Goal: Information Seeking & Learning: Learn about a topic

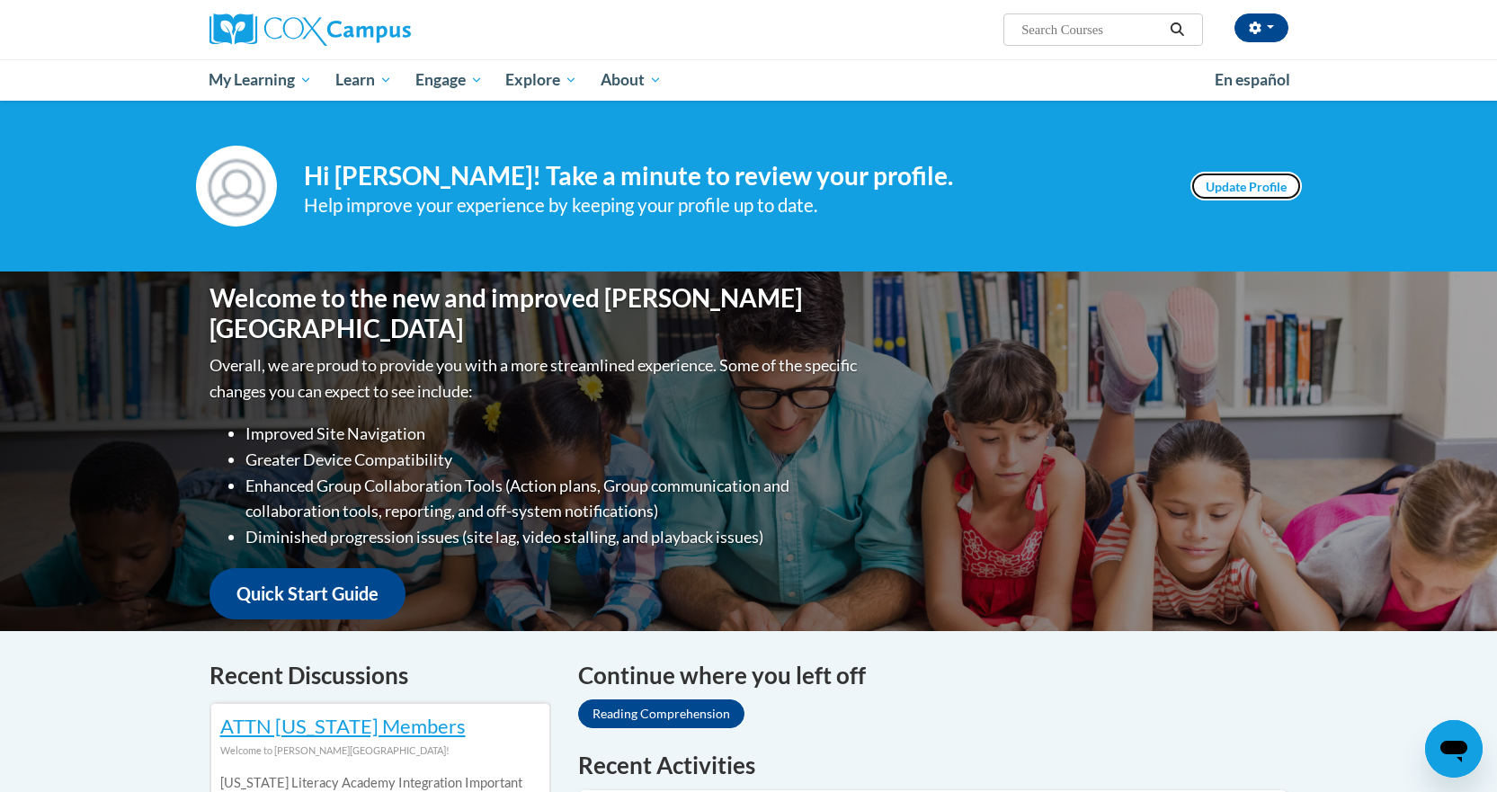
drag, startPoint x: 0, startPoint y: 0, endPoint x: 1238, endPoint y: 188, distance: 1252.4
click at [1238, 188] on link "Update Profile" at bounding box center [1246, 186] width 111 height 29
click at [1229, 190] on link "Update Profile" at bounding box center [1246, 186] width 111 height 29
click at [1236, 180] on link "Update Profile" at bounding box center [1246, 186] width 111 height 29
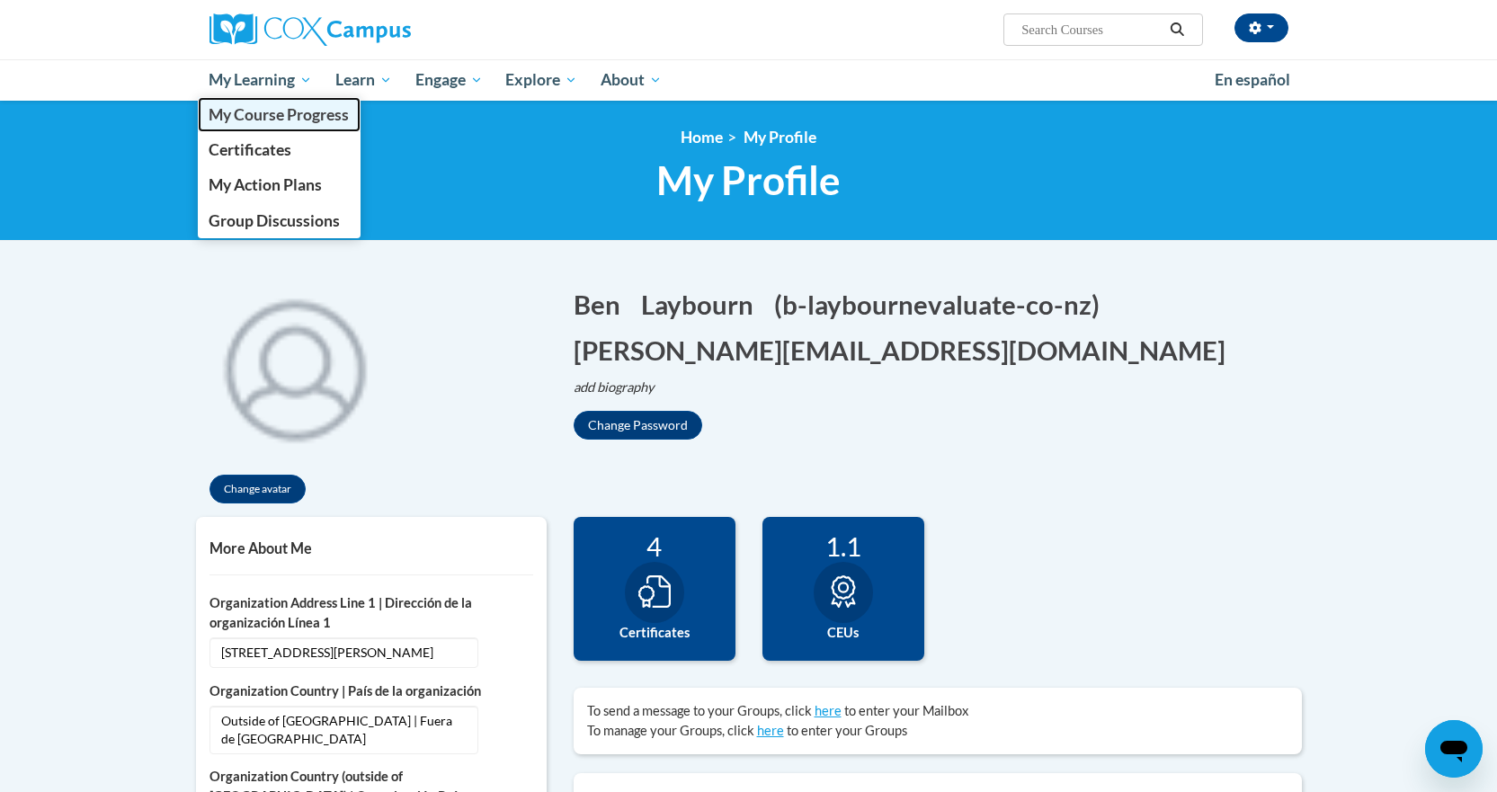
click at [266, 118] on span "My Course Progress" at bounding box center [279, 114] width 140 height 19
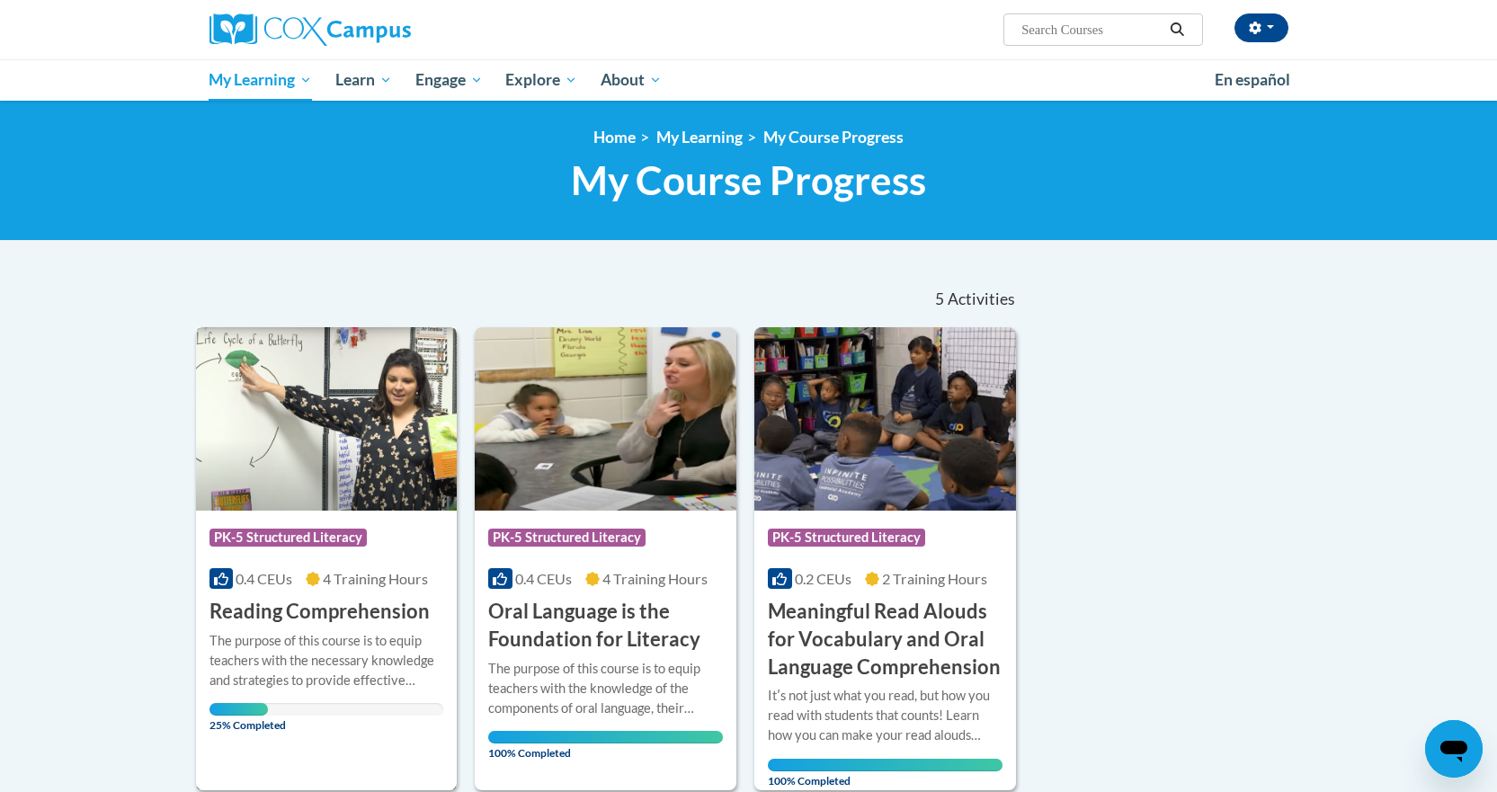
click at [299, 462] on img at bounding box center [327, 418] width 262 height 183
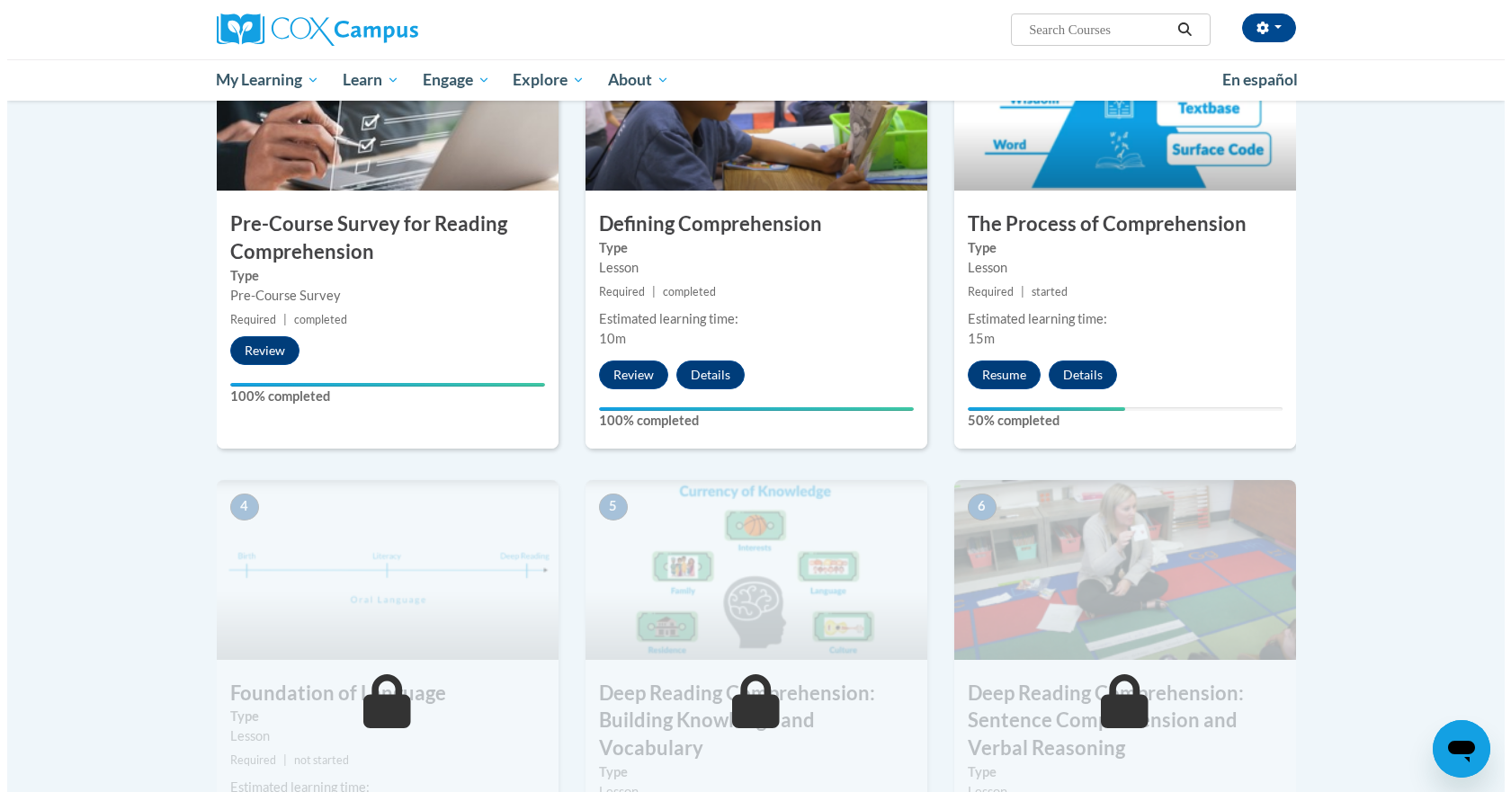
scroll to position [488, 0]
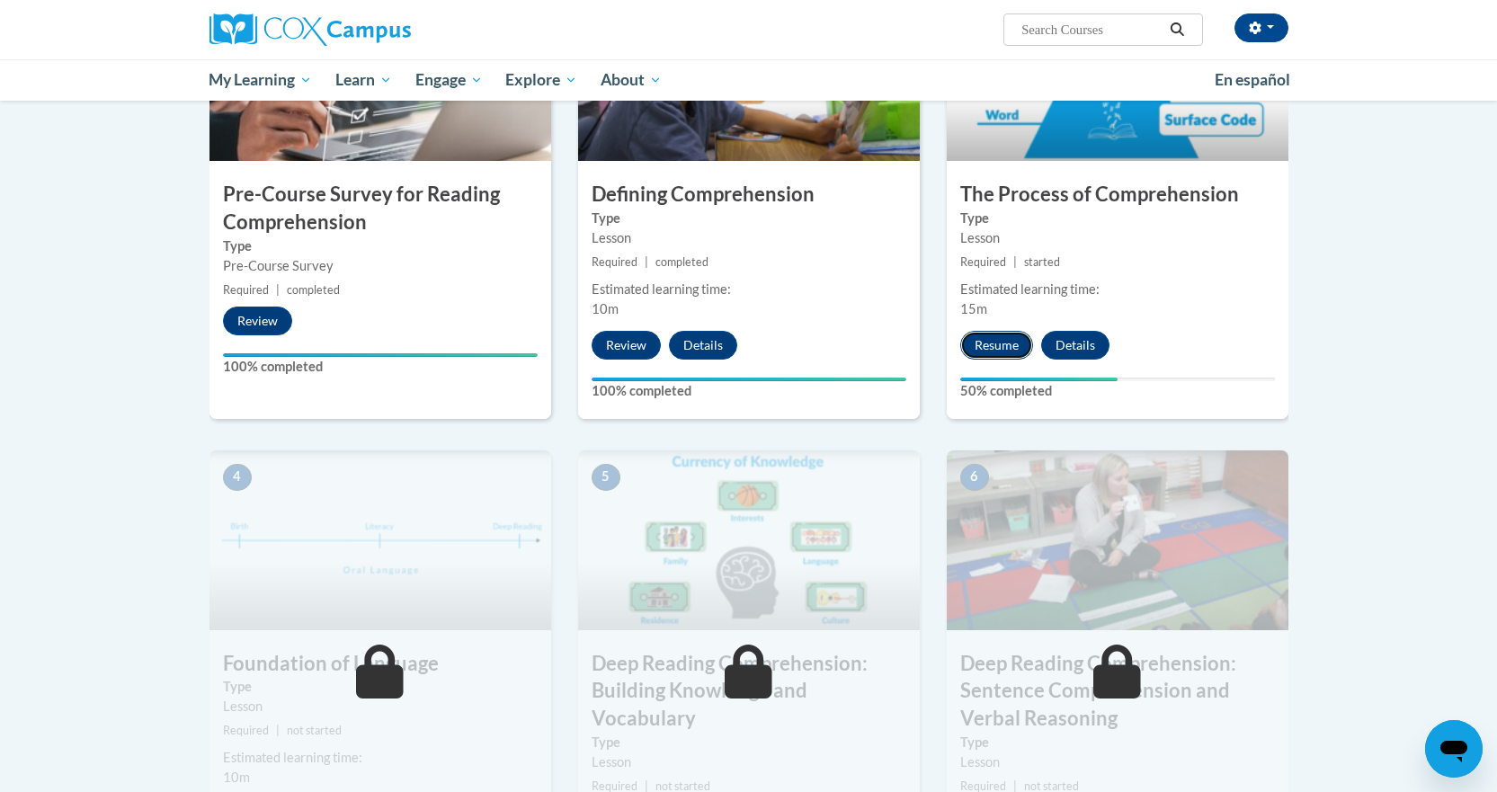
click at [996, 345] on button "Resume" at bounding box center [996, 345] width 73 height 29
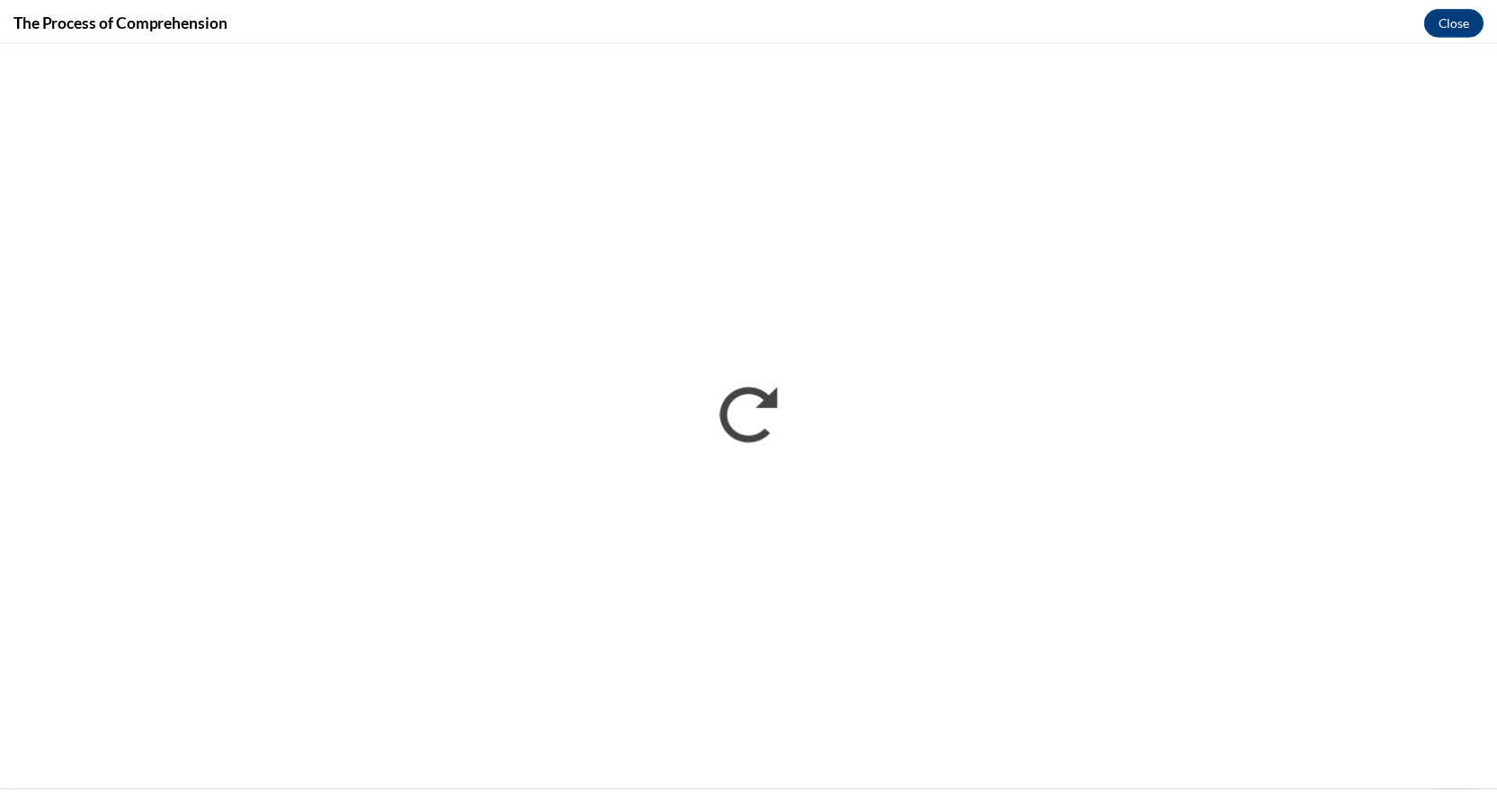
scroll to position [0, 0]
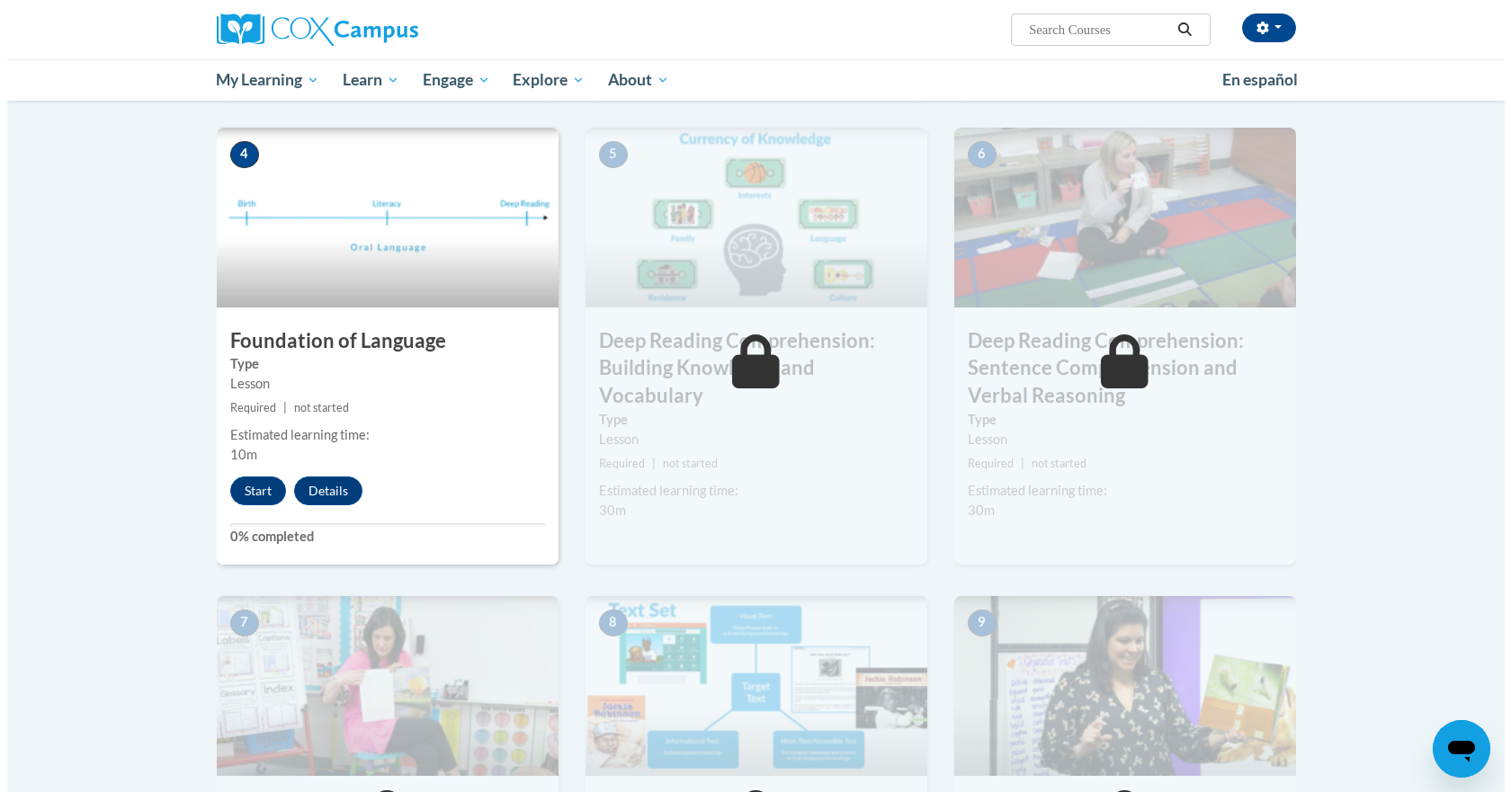
scroll to position [809, 0]
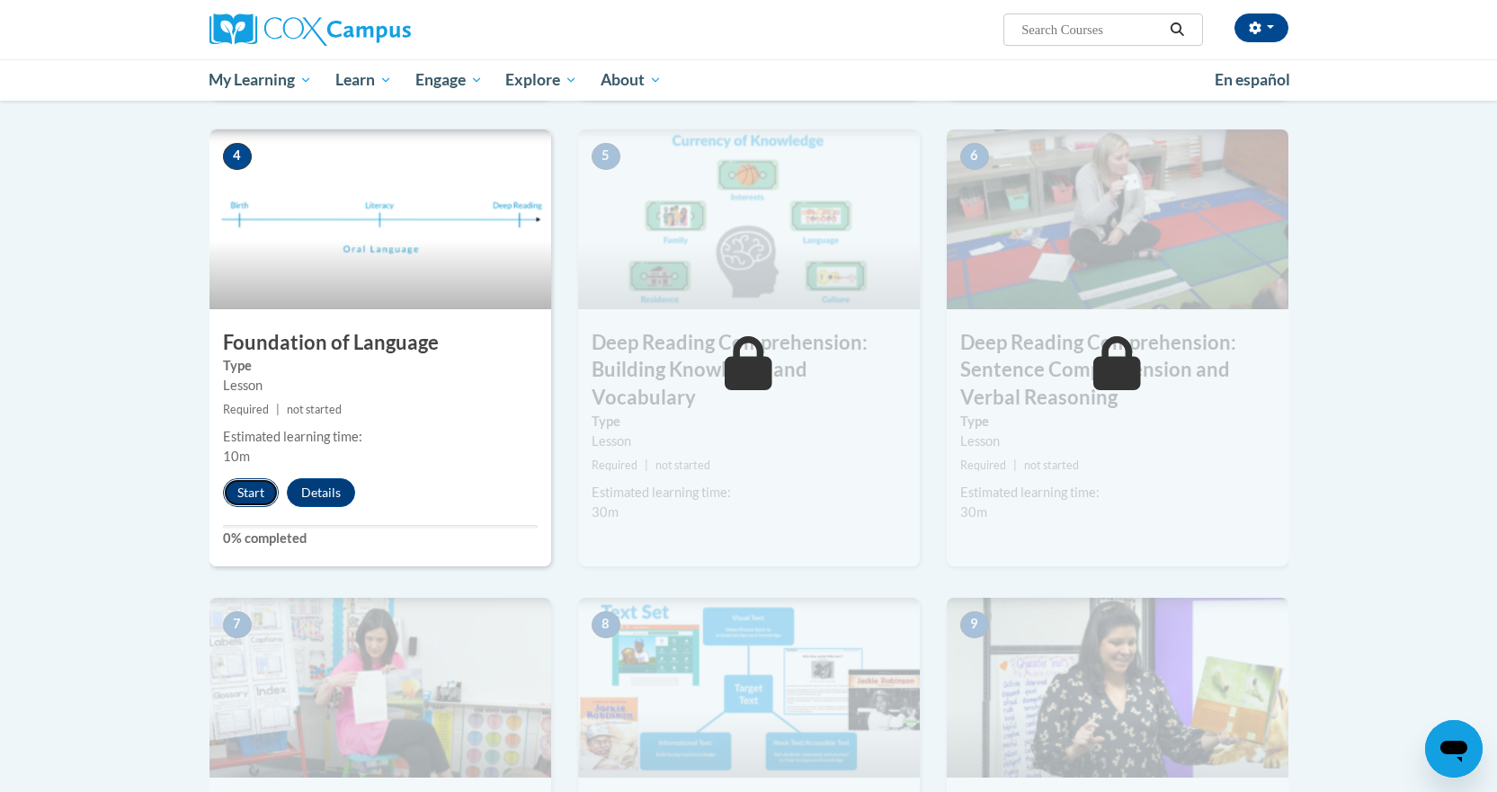
click at [239, 485] on button "Start" at bounding box center [251, 492] width 56 height 29
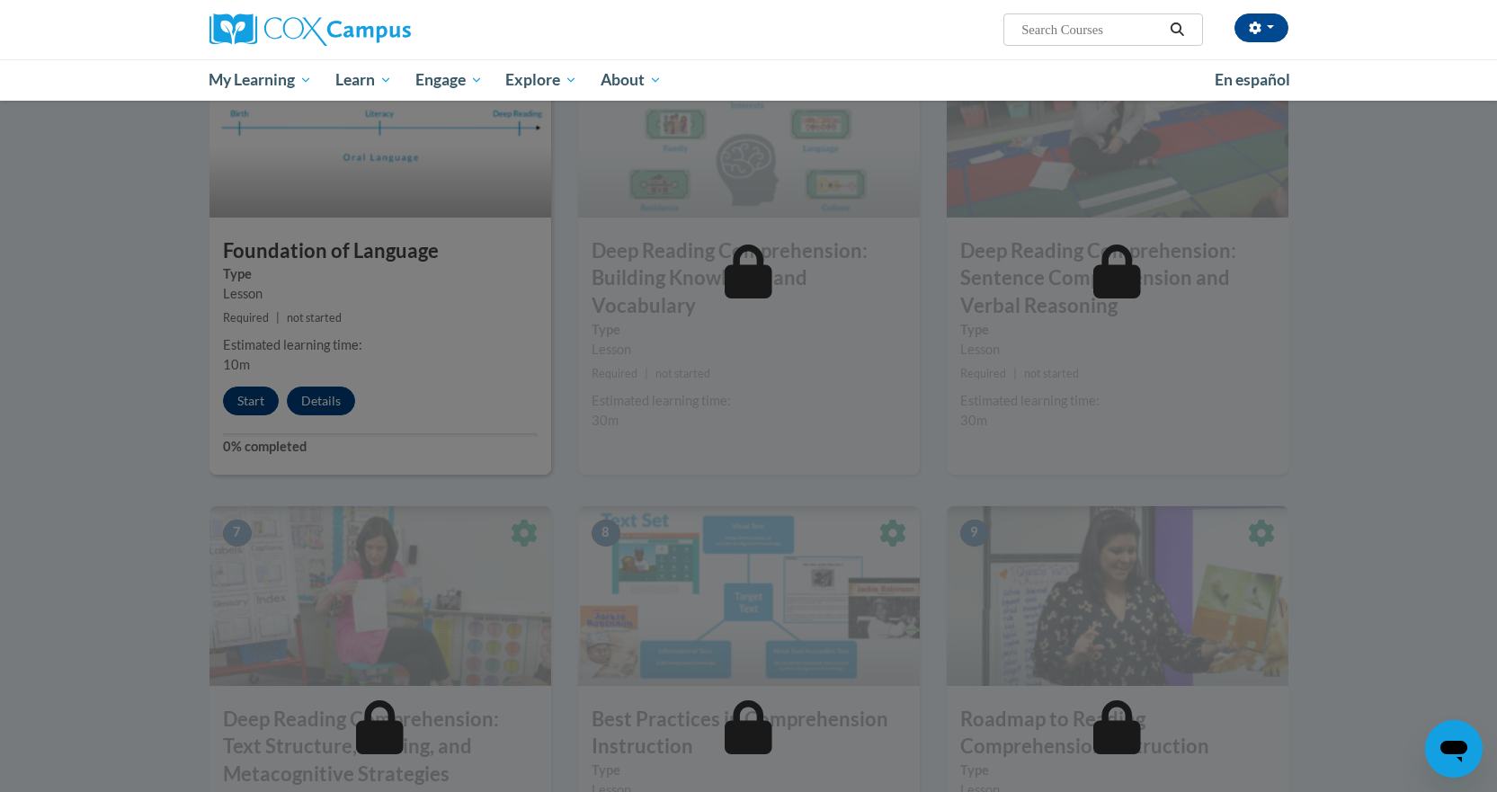
scroll to position [898, 0]
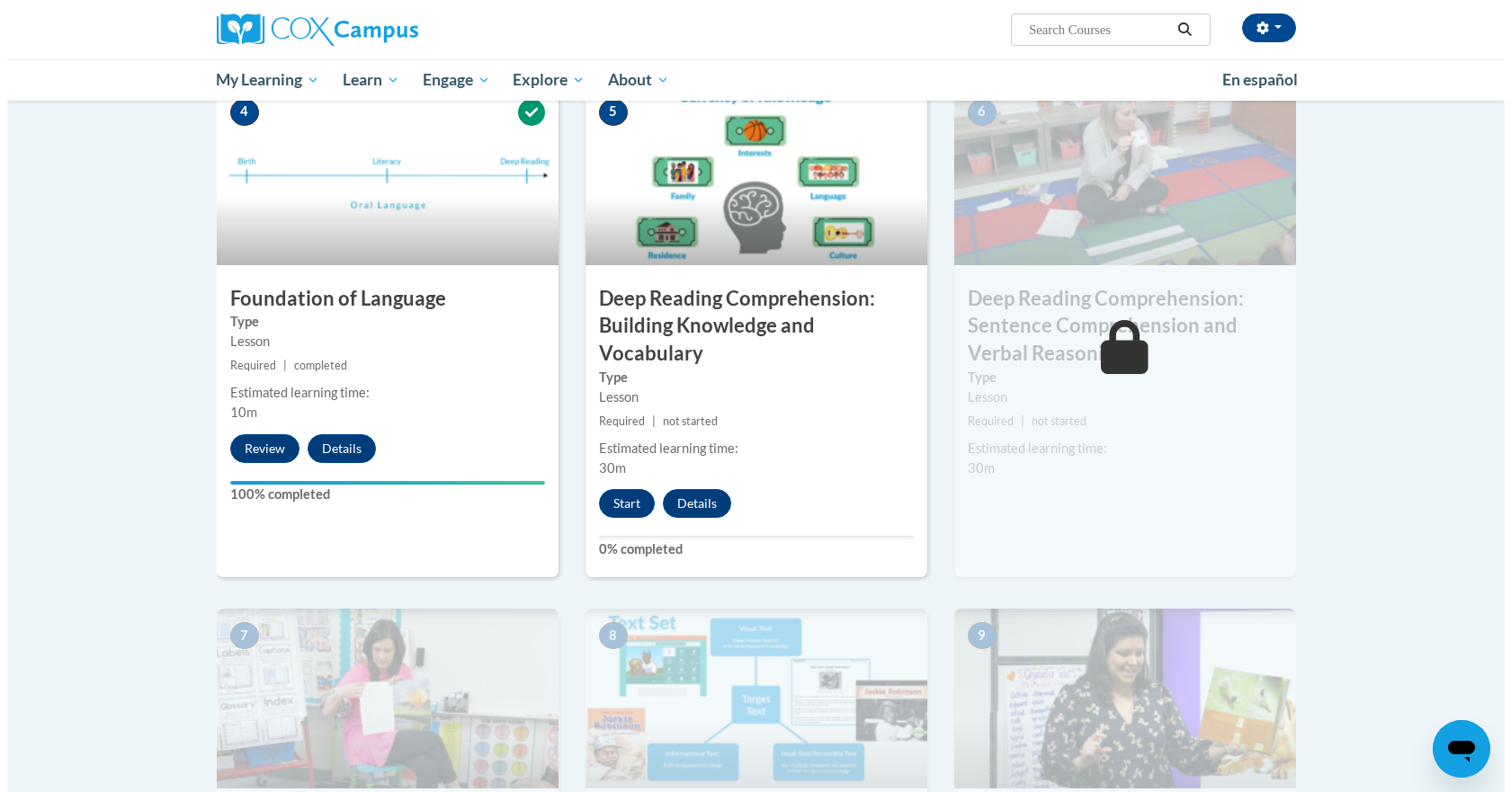
scroll to position [852, 0]
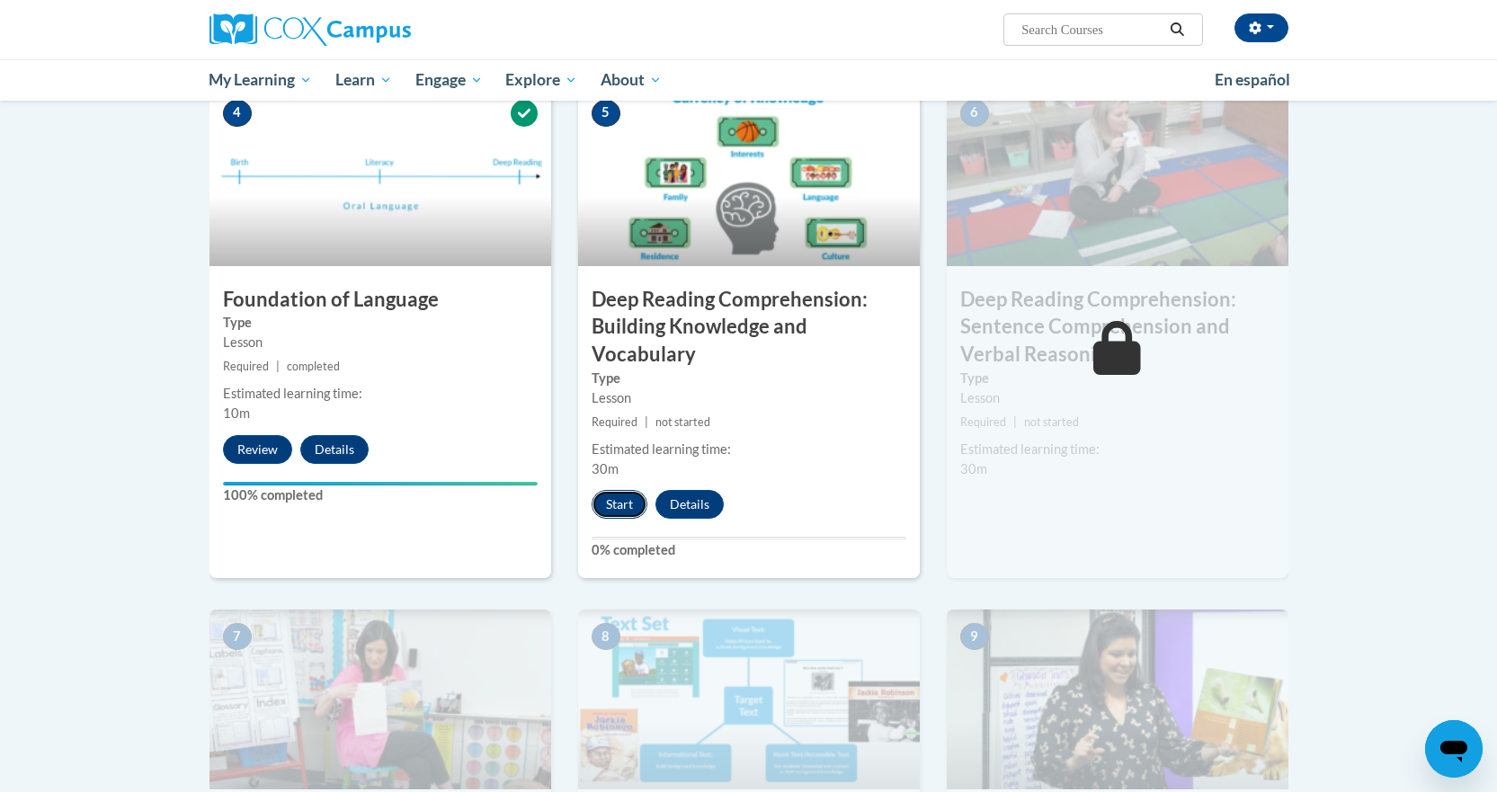
click at [617, 504] on button "Start" at bounding box center [620, 504] width 56 height 29
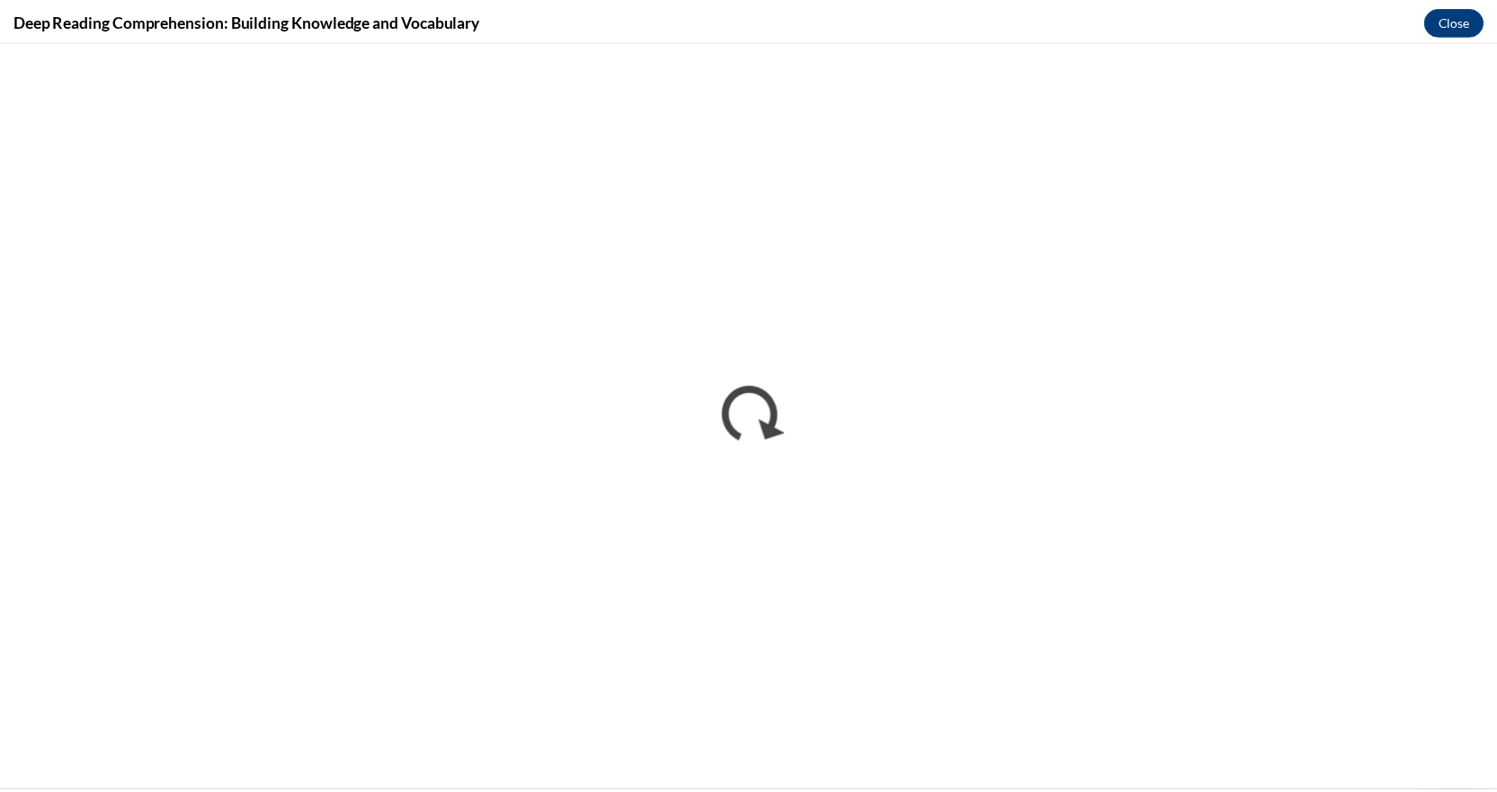
scroll to position [0, 0]
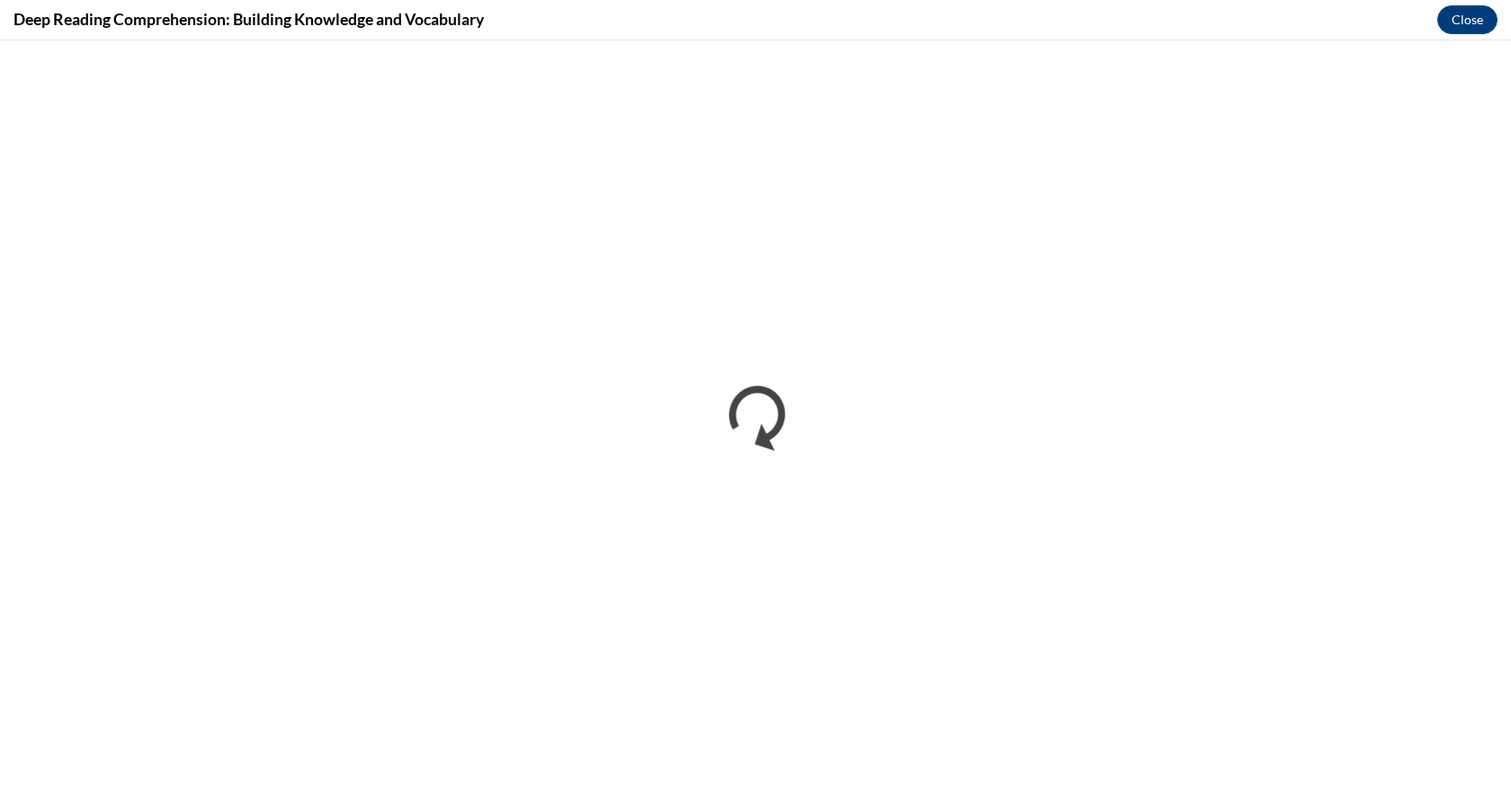
click at [1448, 34] on div "Deep Reading Comprehension: Building Knowledge and Vocabulary Close" at bounding box center [755, 20] width 1511 height 40
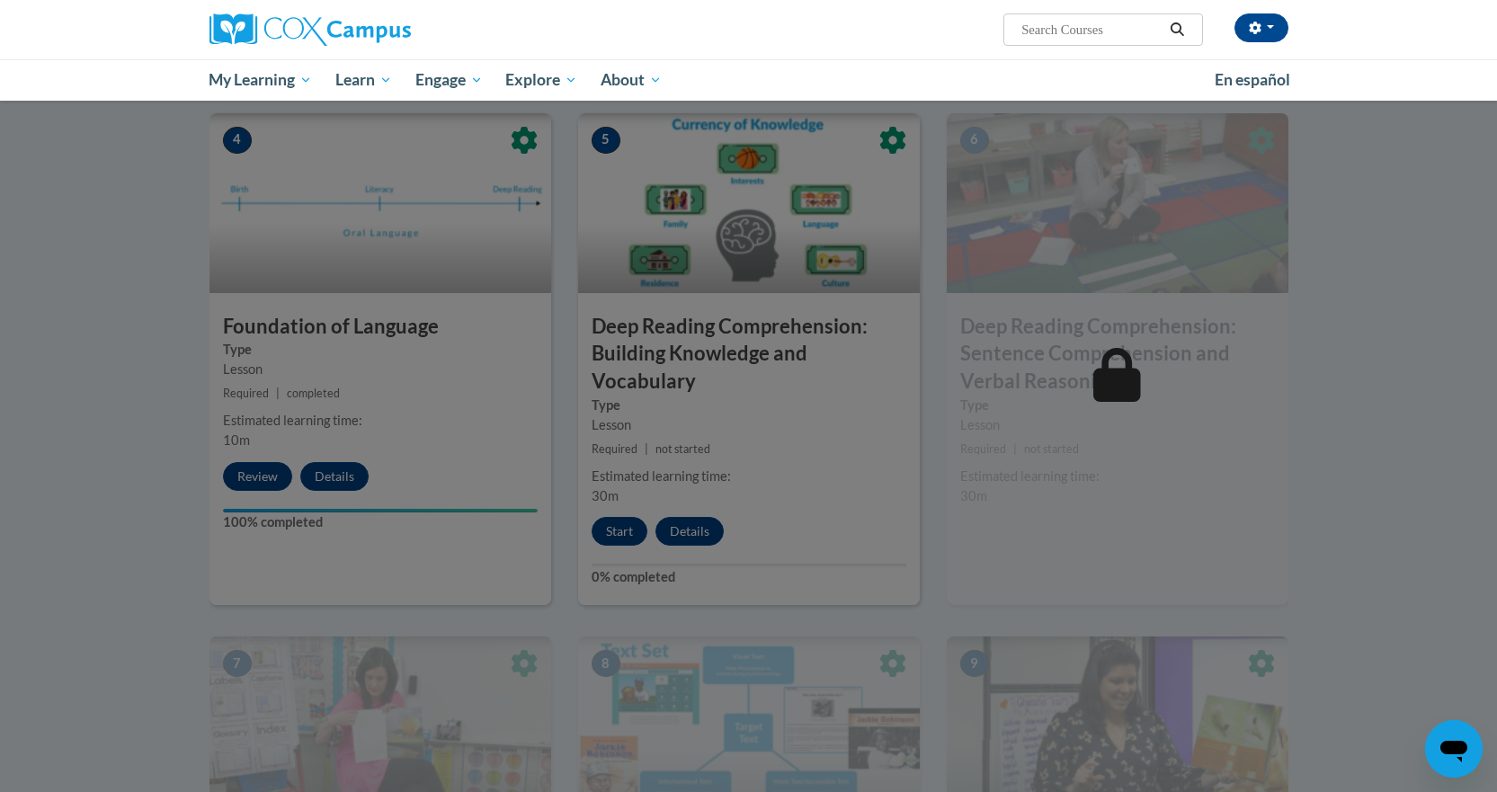
scroll to position [825, 0]
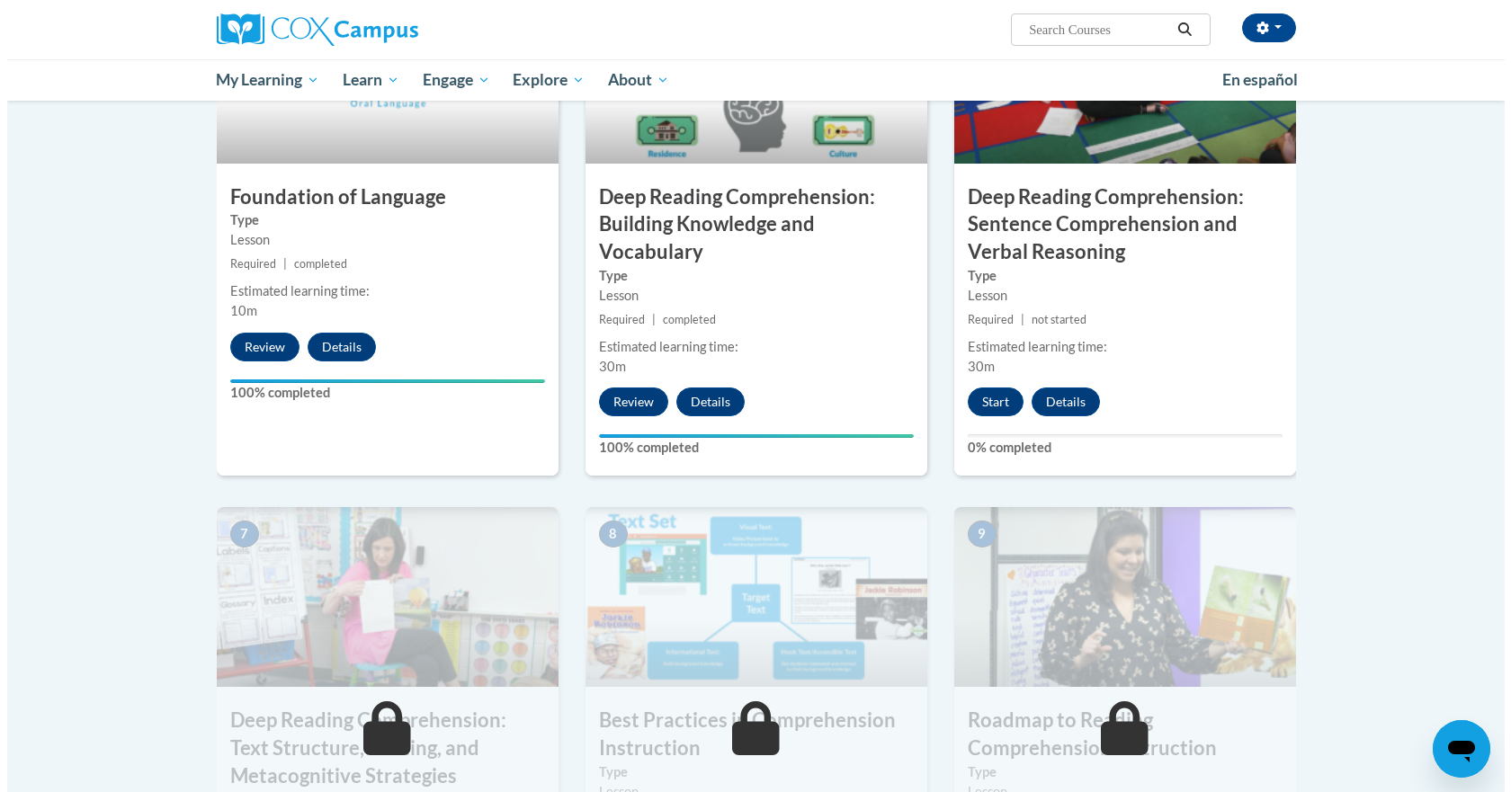
scroll to position [954, 0]
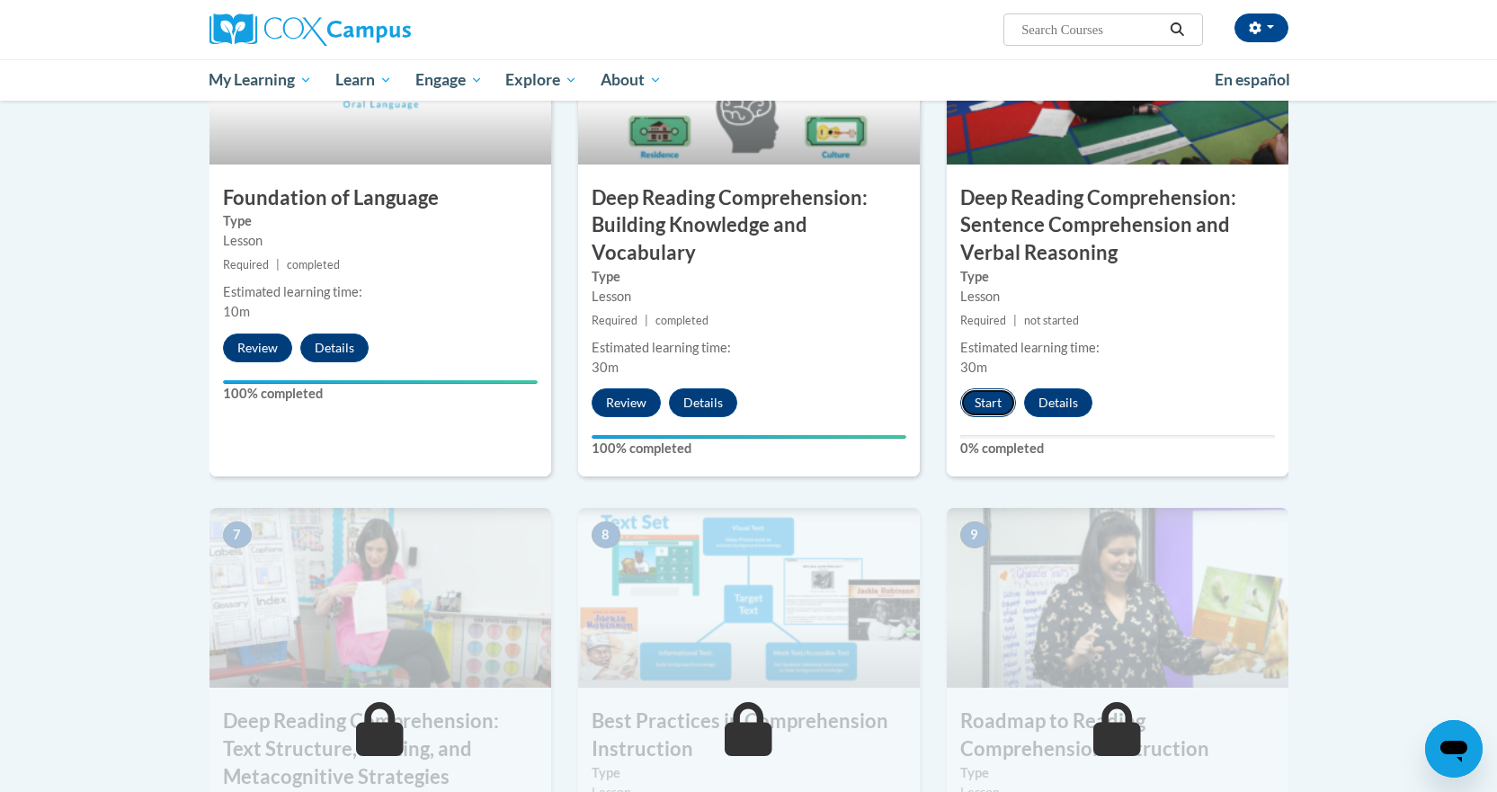
click at [994, 413] on button "Start" at bounding box center [988, 402] width 56 height 29
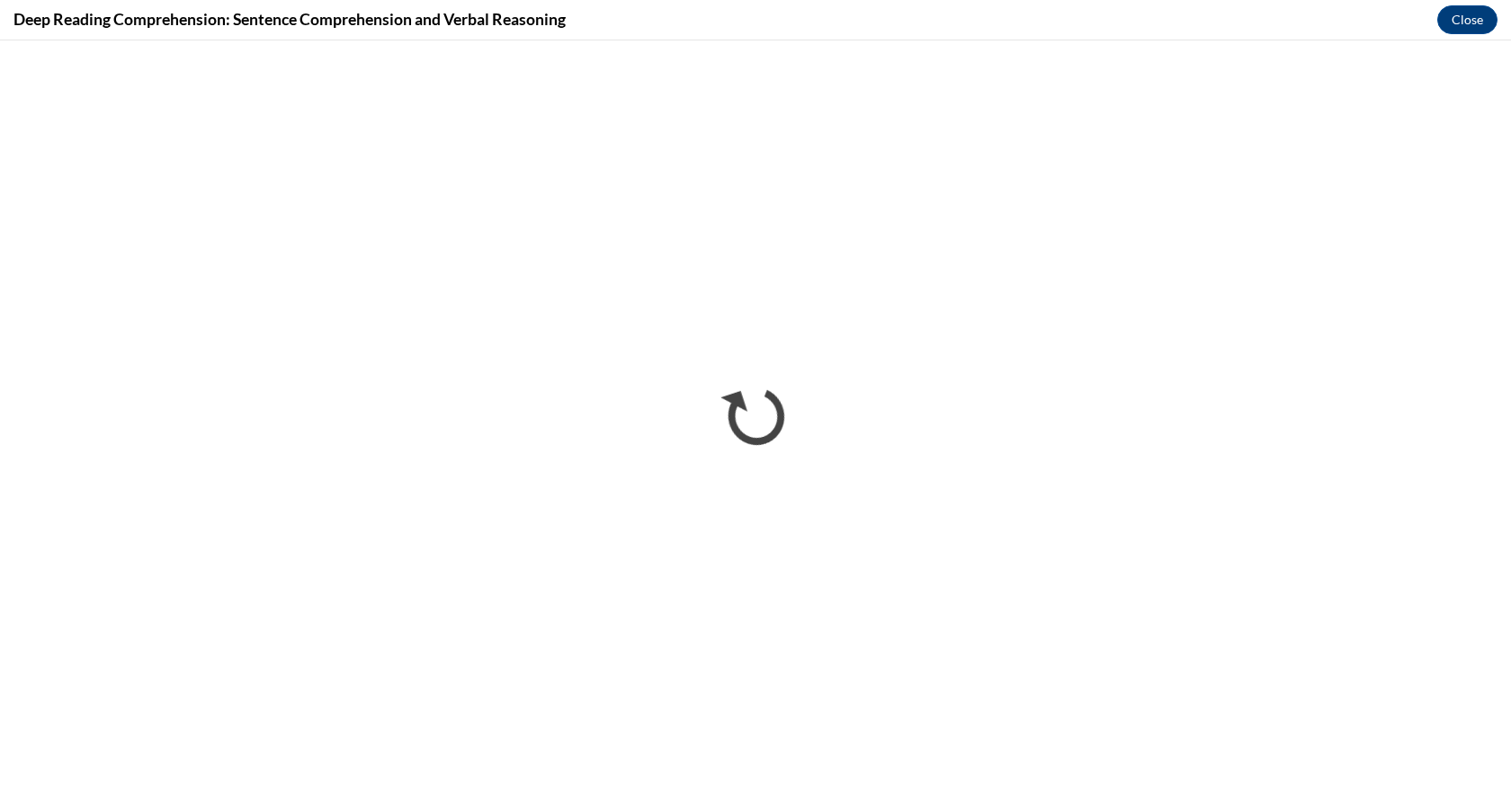
scroll to position [0, 0]
